Goal: Information Seeking & Learning: Understand process/instructions

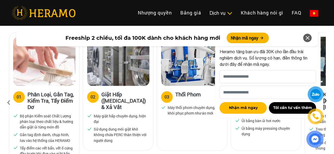
scroll to position [361, 0]
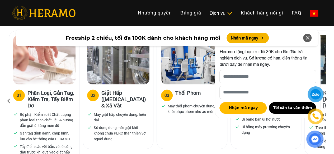
click at [308, 39] on icon at bounding box center [307, 38] width 6 height 10
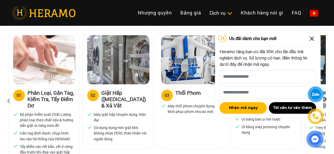
click at [313, 37] on img at bounding box center [312, 39] width 8 height 8
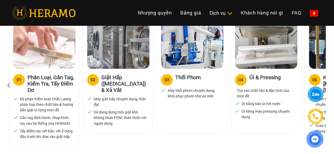
scroll to position [390, 0]
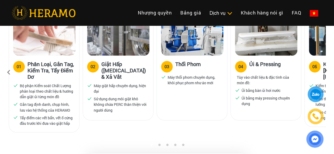
click at [326, 71] on icon at bounding box center [326, 72] width 10 height 3
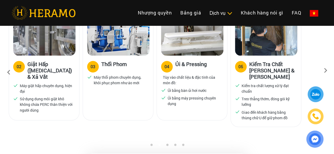
click at [6, 65] on icon at bounding box center [9, 72] width 10 height 14
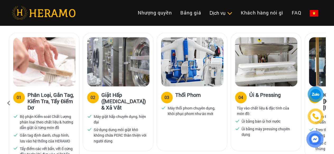
scroll to position [332, 0]
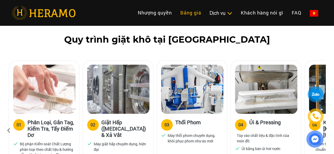
click at [176, 18] on link "Bảng giá" at bounding box center [190, 12] width 29 height 11
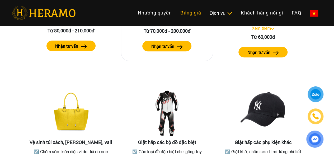
scroll to position [1141, 0]
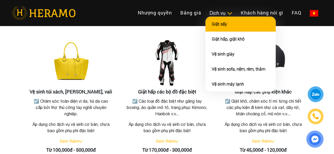
click at [205, 28] on li "Giặt sấy" at bounding box center [240, 24] width 70 height 15
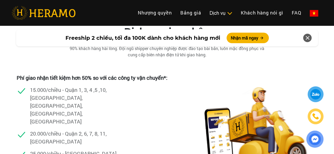
scroll to position [1043, 0]
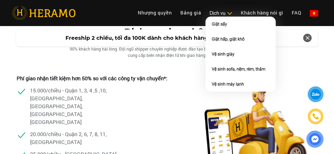
click at [227, 16] on img at bounding box center [230, 13] width 6 height 5
